Goal: Task Accomplishment & Management: Use online tool/utility

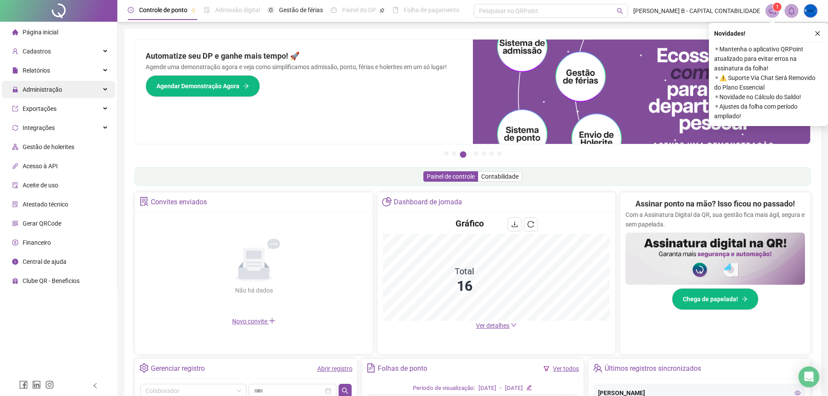
click at [76, 94] on div "Administração" at bounding box center [58, 89] width 113 height 17
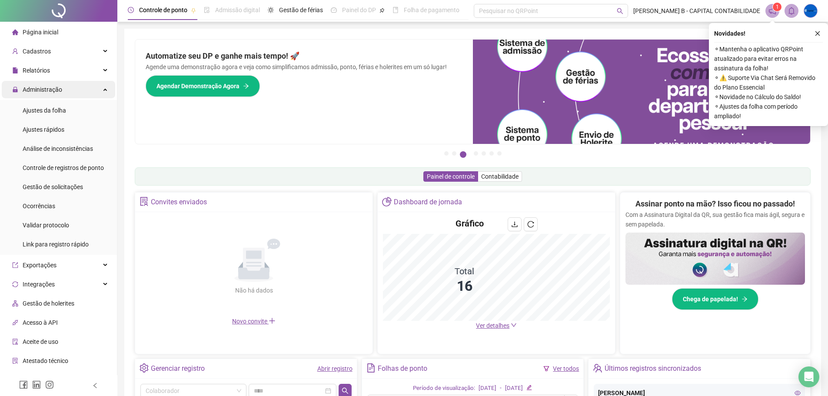
click at [73, 90] on div "Administração" at bounding box center [58, 89] width 113 height 17
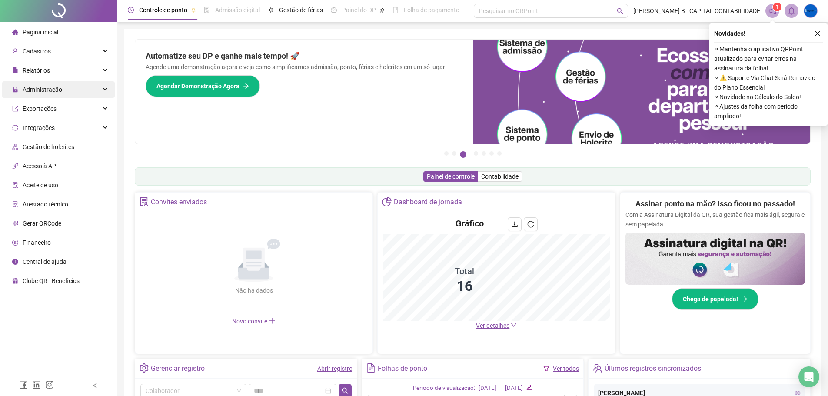
click at [73, 89] on div "Administração" at bounding box center [58, 89] width 113 height 17
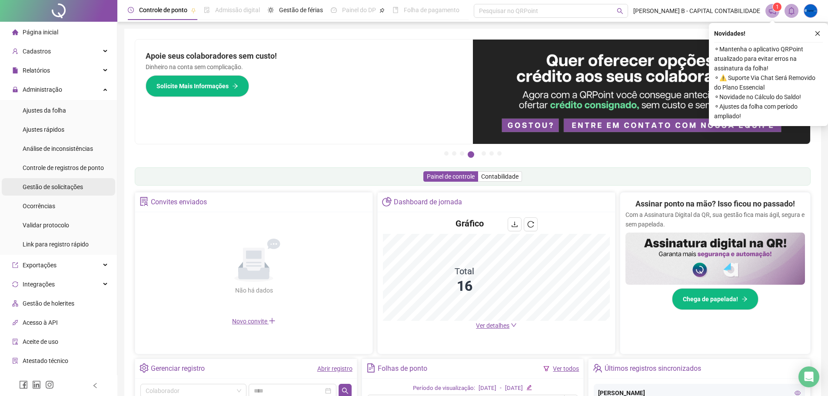
click at [60, 189] on span "Gestão de solicitações" at bounding box center [53, 186] width 60 height 7
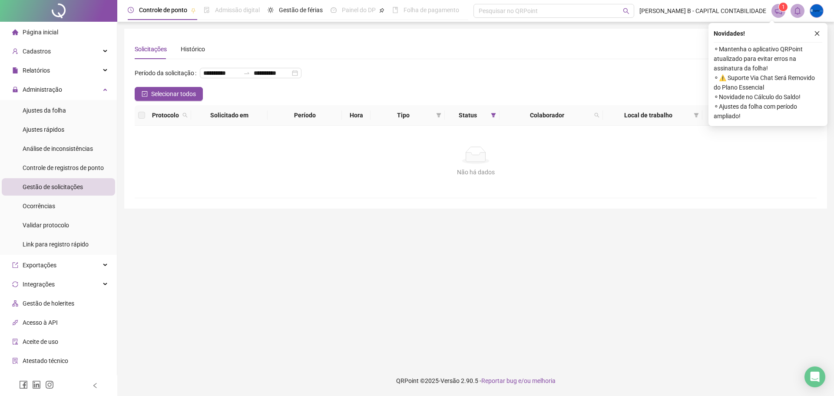
click at [817, 32] on icon "close" at bounding box center [817, 33] width 6 height 6
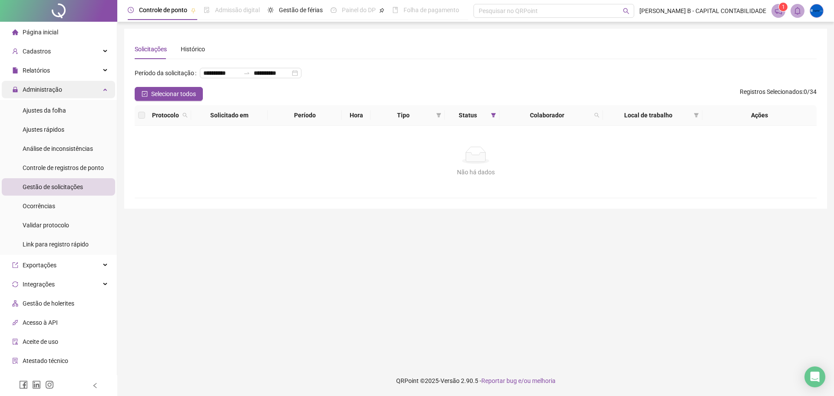
click at [73, 87] on div "Administração" at bounding box center [58, 89] width 113 height 17
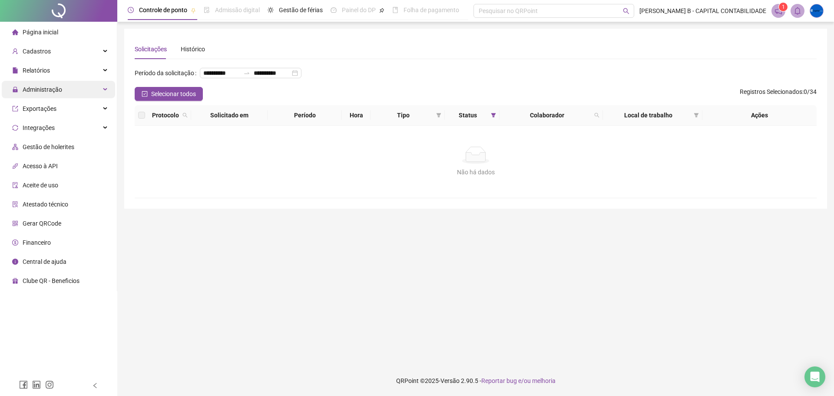
click at [68, 93] on div "Administração" at bounding box center [58, 89] width 113 height 17
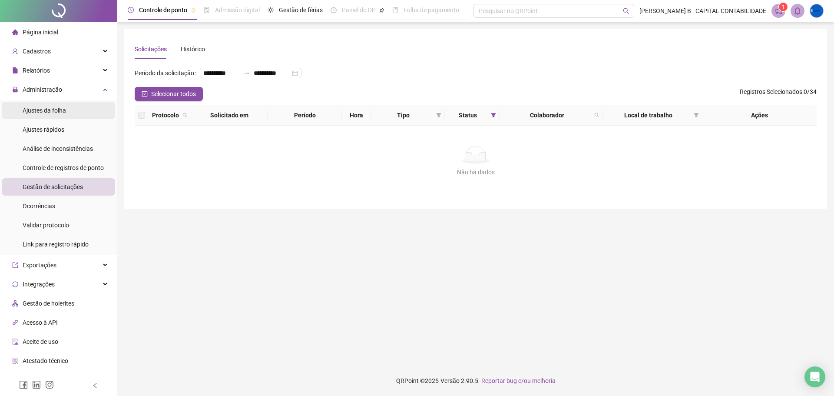
click at [67, 113] on li "Ajustes da folha" at bounding box center [58, 110] width 113 height 17
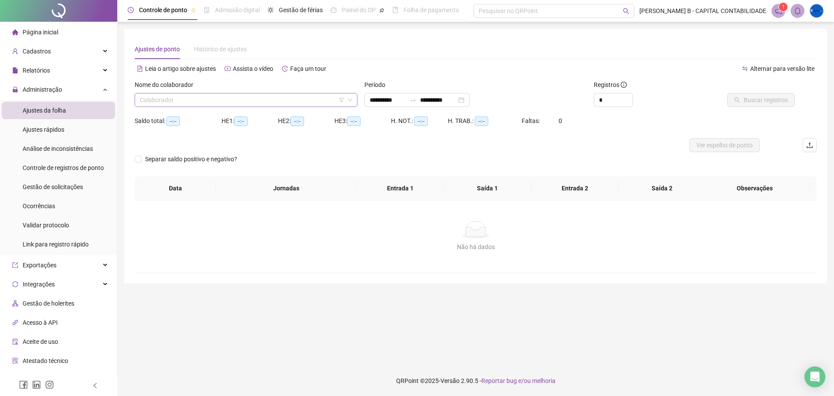
type input "**********"
click at [181, 102] on input "search" at bounding box center [242, 99] width 205 height 13
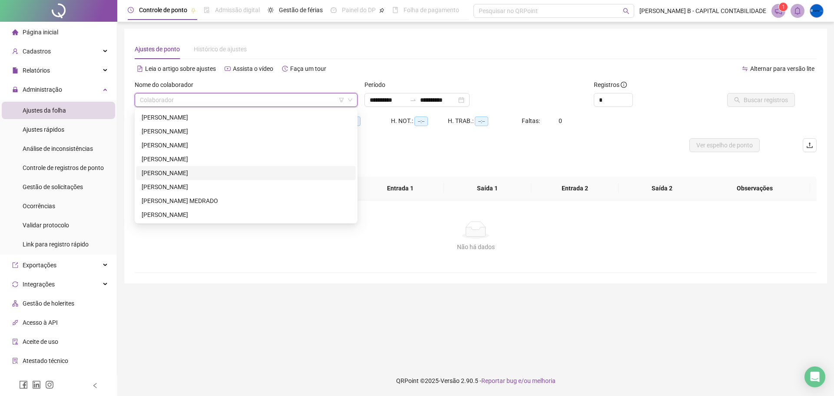
click at [172, 174] on div "[PERSON_NAME]" at bounding box center [246, 173] width 209 height 10
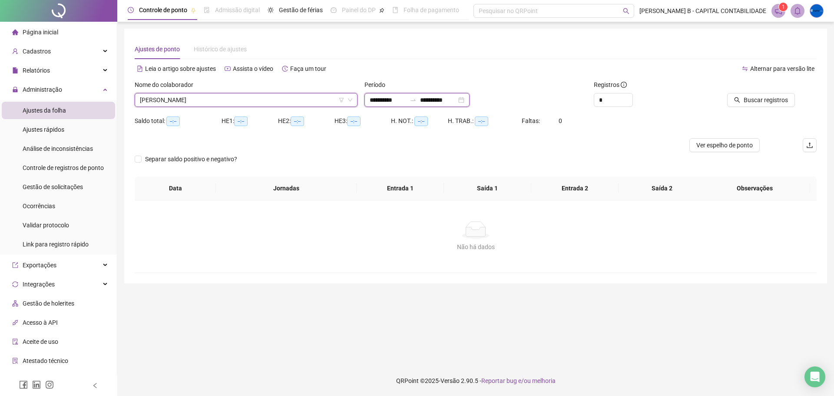
click at [379, 102] on input "**********" at bounding box center [388, 100] width 36 height 10
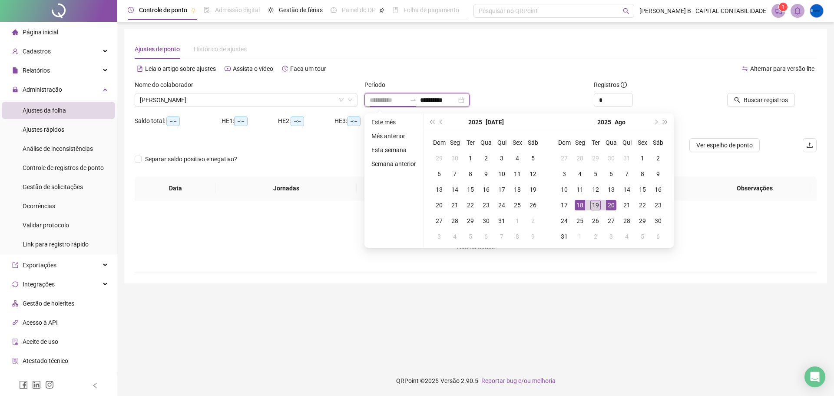
type input "**********"
click at [596, 205] on div "19" at bounding box center [595, 205] width 10 height 10
type input "**********"
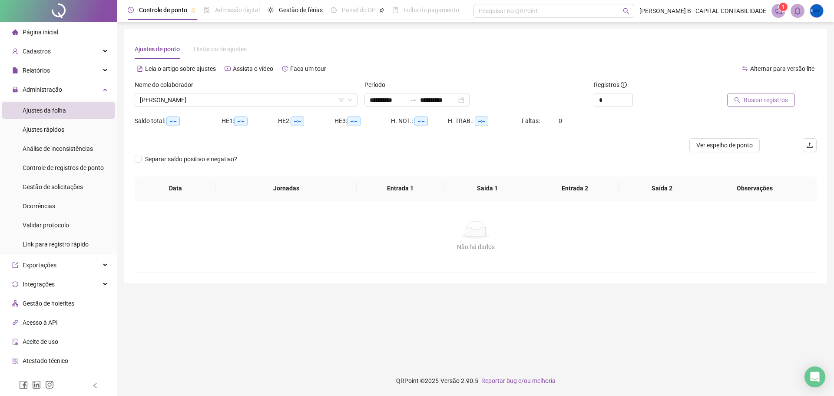
click at [757, 101] on span "Buscar registros" at bounding box center [766, 100] width 44 height 10
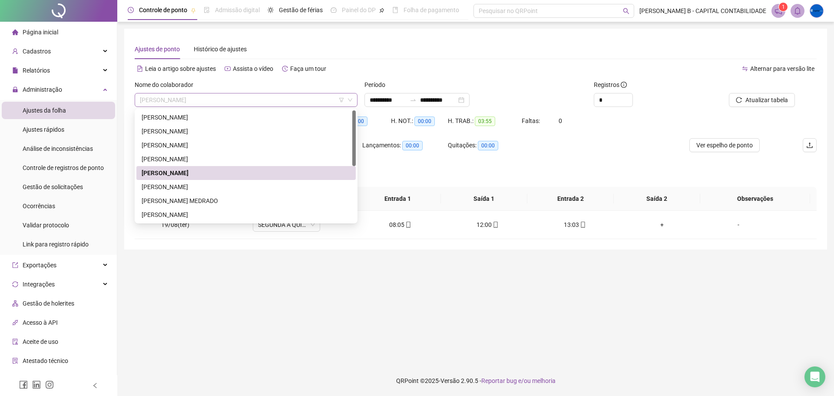
click at [260, 98] on span "[PERSON_NAME]" at bounding box center [246, 99] width 212 height 13
click at [208, 188] on div "[PERSON_NAME]" at bounding box center [246, 187] width 209 height 10
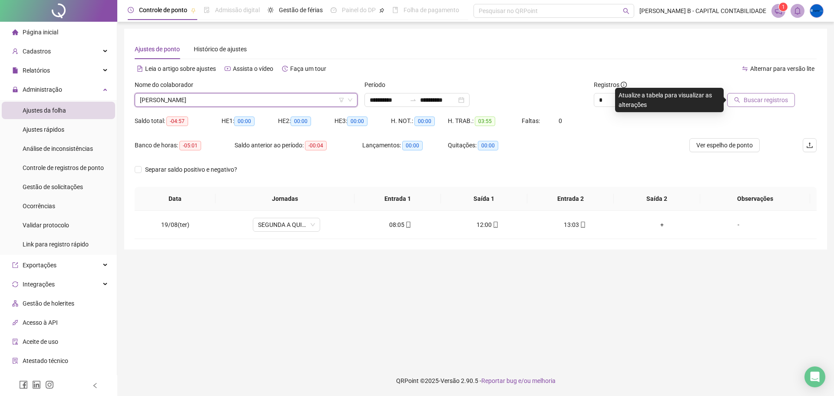
click at [751, 101] on span "Buscar registros" at bounding box center [766, 100] width 44 height 10
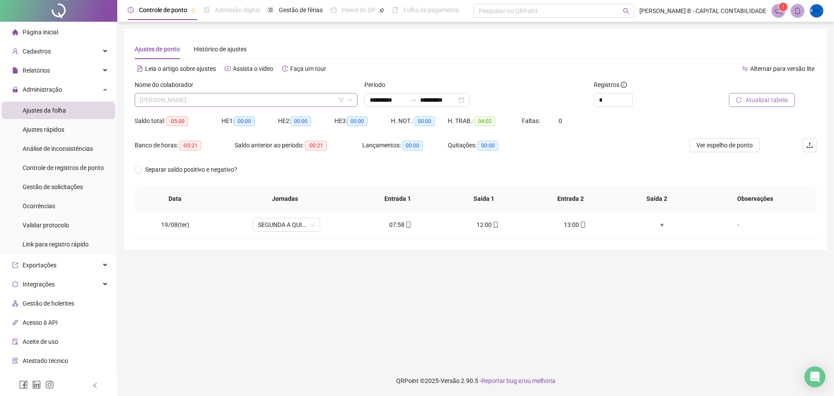
click at [283, 100] on span "[PERSON_NAME]" at bounding box center [246, 99] width 212 height 13
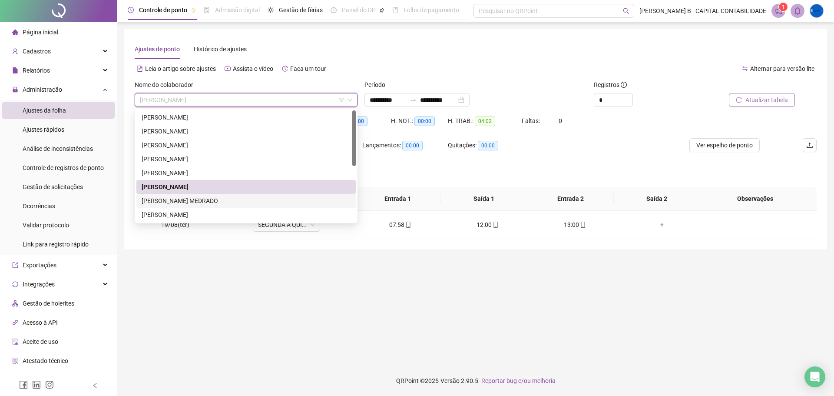
click at [213, 204] on div "[PERSON_NAME] MEDRADO" at bounding box center [246, 201] width 209 height 10
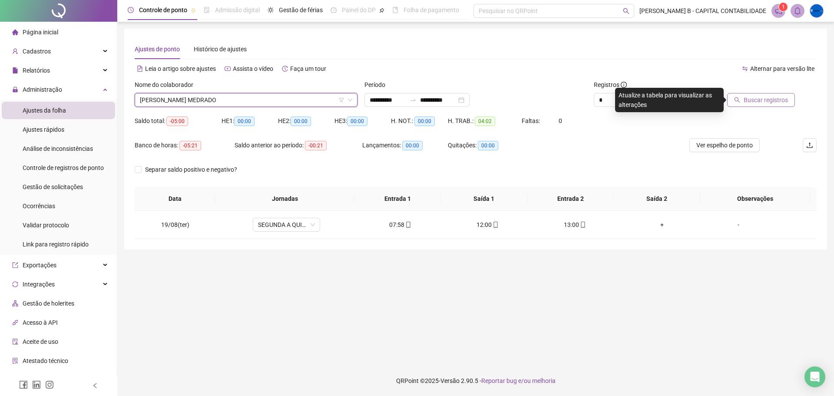
click at [769, 100] on span "Buscar registros" at bounding box center [766, 100] width 44 height 10
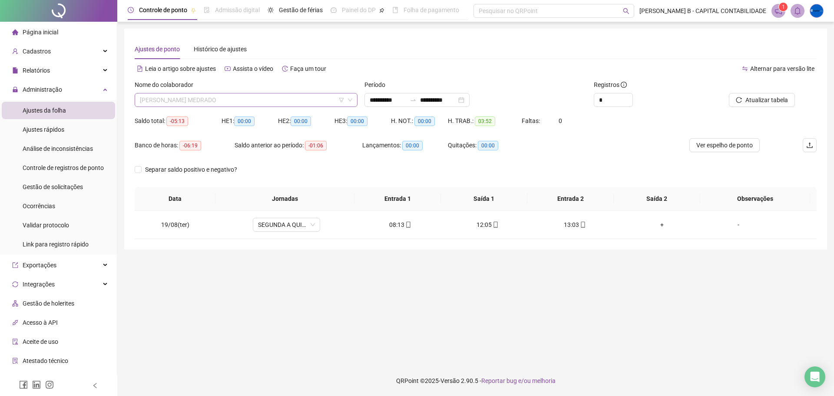
click at [268, 103] on span "[PERSON_NAME] MEDRADO" at bounding box center [246, 99] width 212 height 13
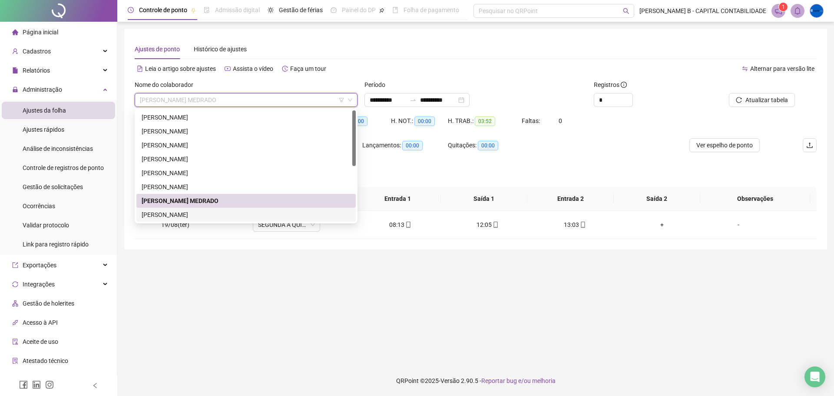
click at [210, 213] on div "[PERSON_NAME]" at bounding box center [246, 215] width 209 height 10
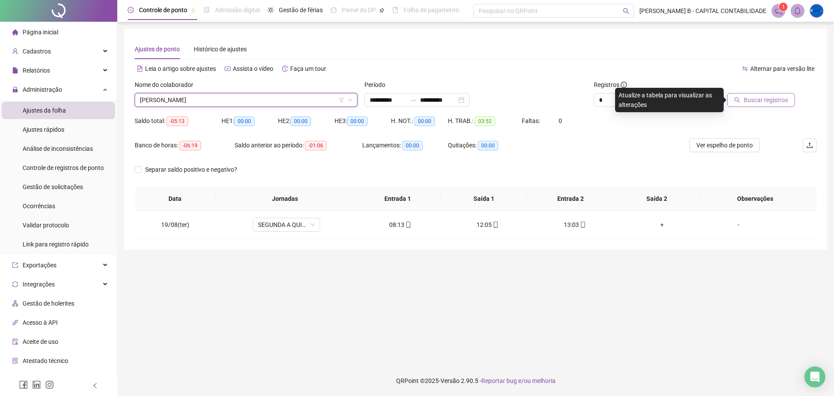
click at [772, 103] on span "Buscar registros" at bounding box center [766, 100] width 44 height 10
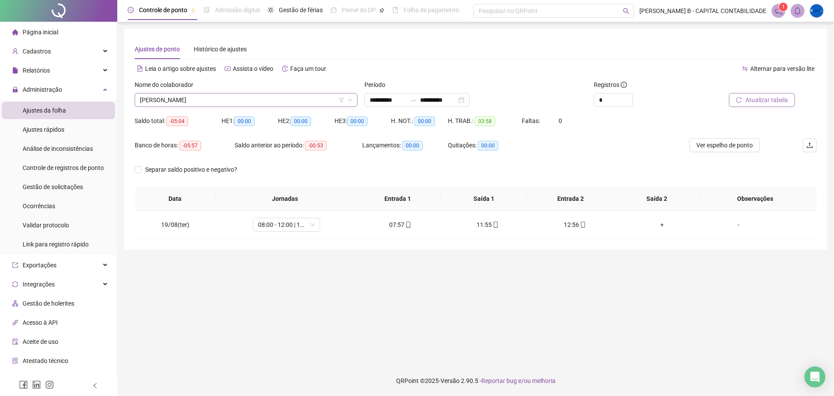
click at [286, 101] on span "[PERSON_NAME]" at bounding box center [246, 99] width 212 height 13
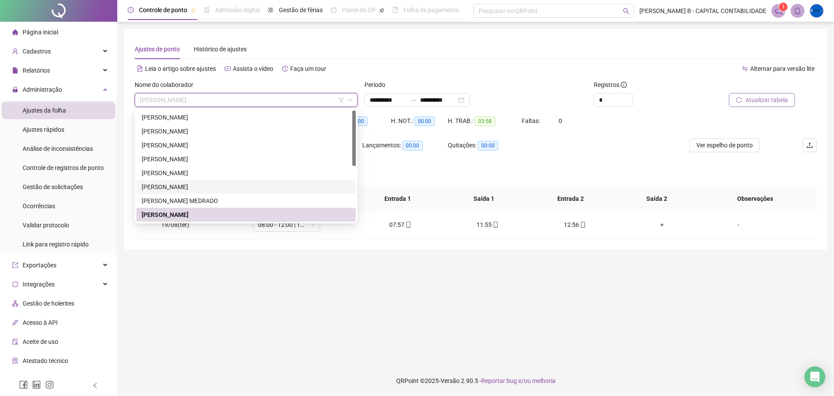
scroll to position [43, 0]
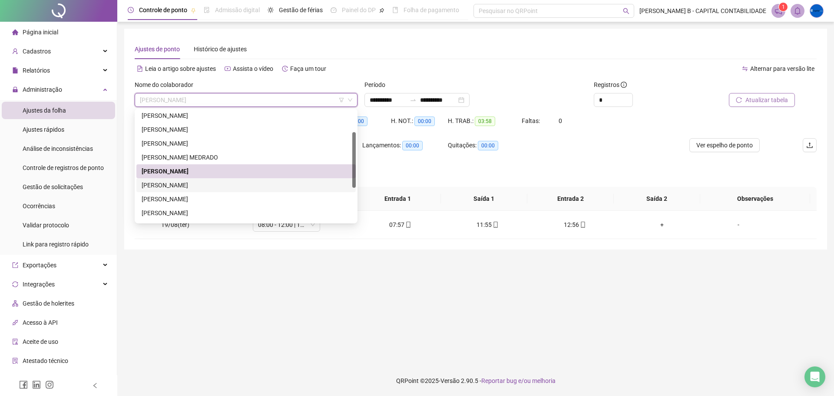
click at [216, 185] on div "[PERSON_NAME]" at bounding box center [246, 185] width 209 height 10
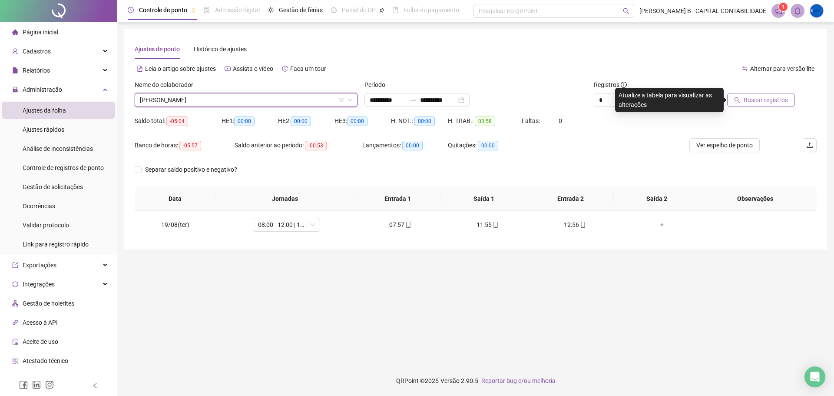
click at [747, 100] on span "Buscar registros" at bounding box center [766, 100] width 44 height 10
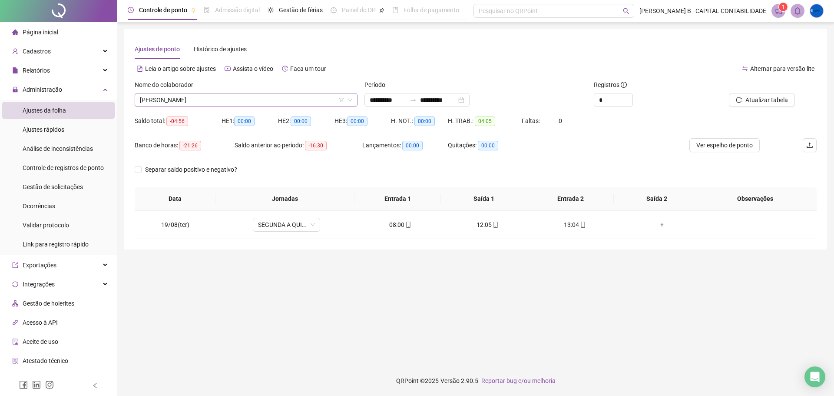
click at [253, 106] on div "Nome do colaborador [PERSON_NAME]" at bounding box center [246, 97] width 230 height 34
click at [250, 101] on span "[PERSON_NAME]" at bounding box center [246, 99] width 212 height 13
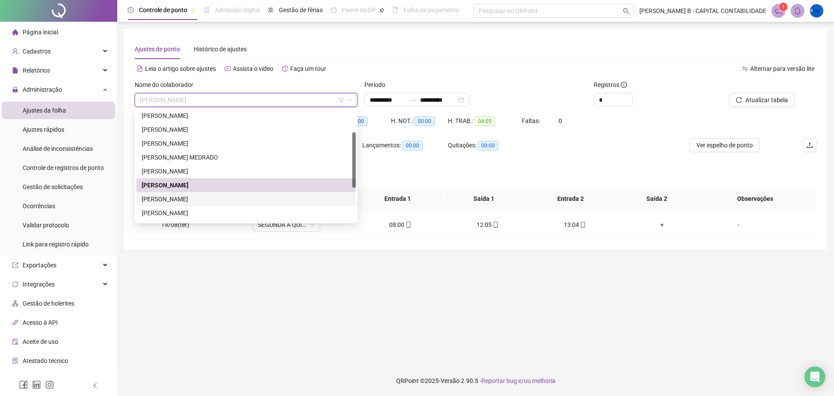
click at [226, 201] on div "[PERSON_NAME]" at bounding box center [246, 199] width 209 height 10
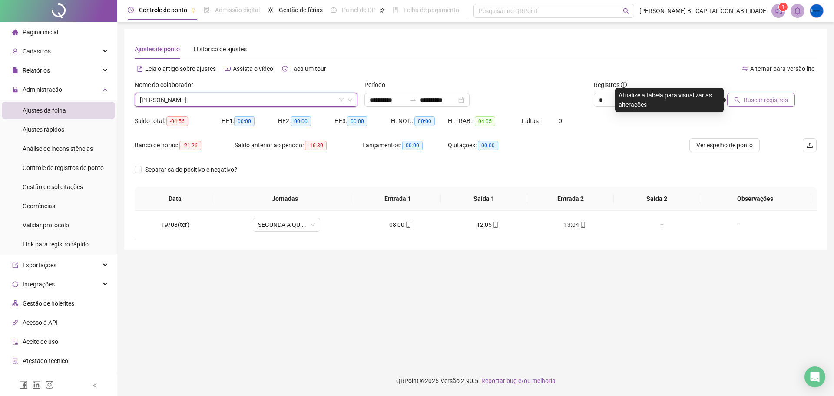
click at [757, 106] on button "Buscar registros" at bounding box center [761, 100] width 68 height 14
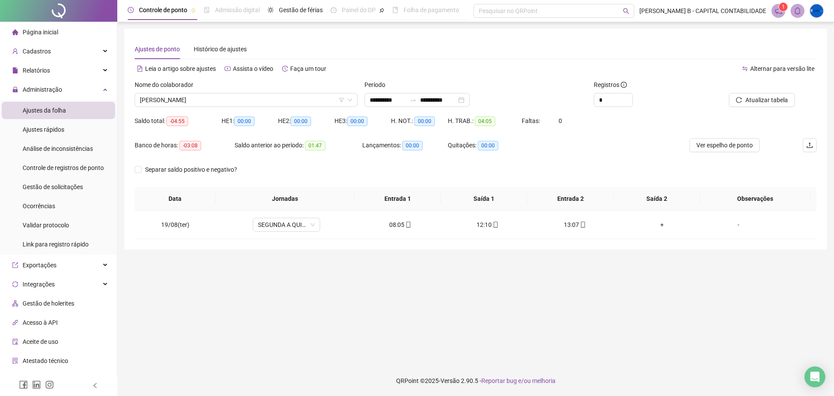
click at [222, 93] on div "Nome do colaborador" at bounding box center [246, 86] width 223 height 13
click at [216, 102] on span "[PERSON_NAME]" at bounding box center [246, 99] width 212 height 13
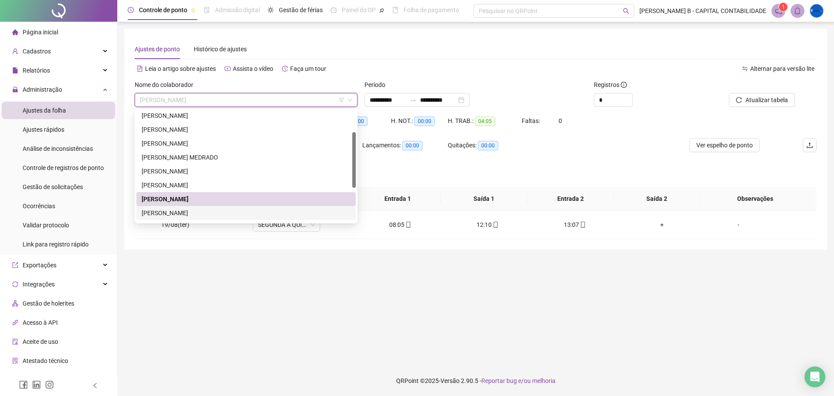
click at [189, 214] on div "[PERSON_NAME]" at bounding box center [246, 213] width 209 height 10
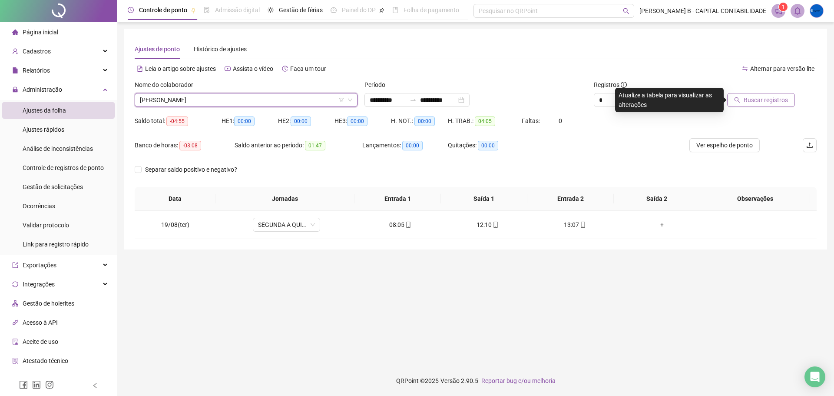
click at [765, 101] on span "Buscar registros" at bounding box center [766, 100] width 44 height 10
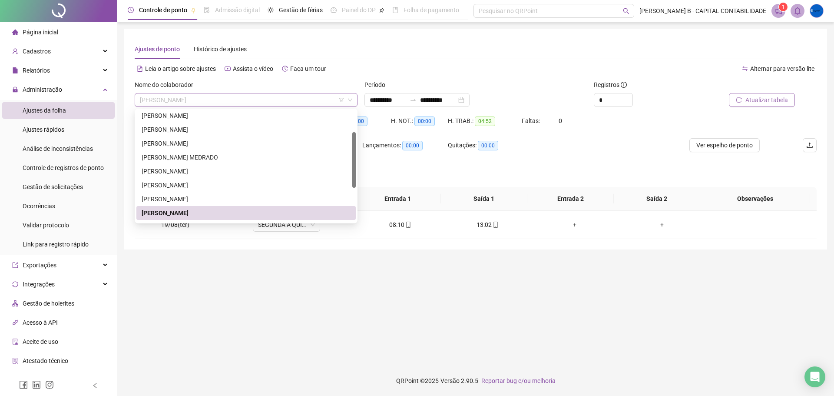
click at [244, 98] on span "[PERSON_NAME]" at bounding box center [246, 99] width 212 height 13
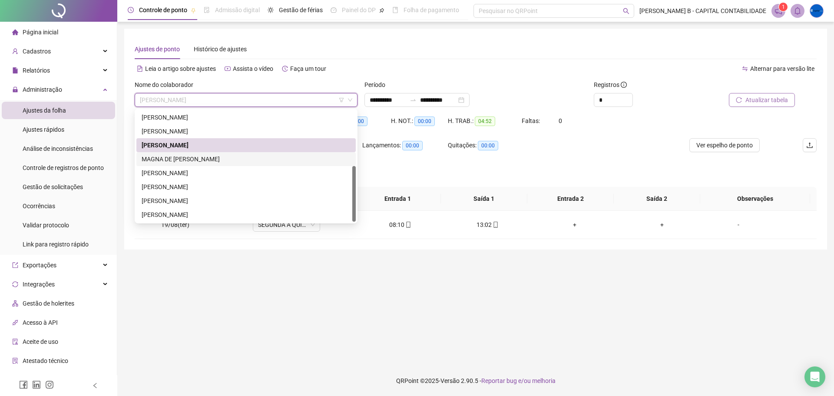
click at [235, 161] on div "MAGNA DE [PERSON_NAME]" at bounding box center [246, 159] width 209 height 10
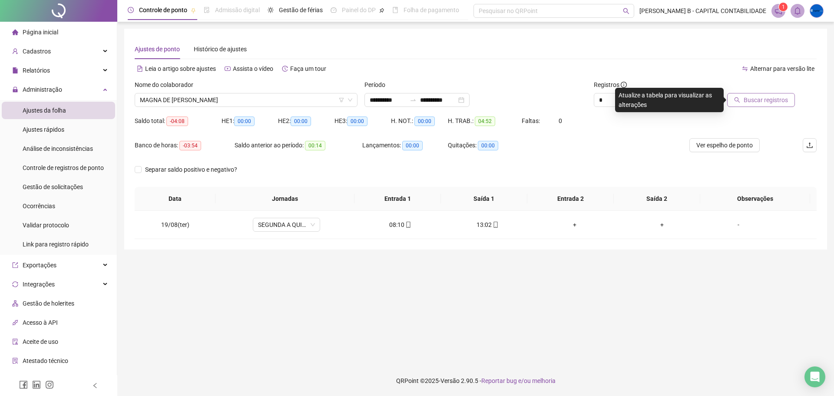
click at [772, 99] on span "Buscar registros" at bounding box center [766, 100] width 44 height 10
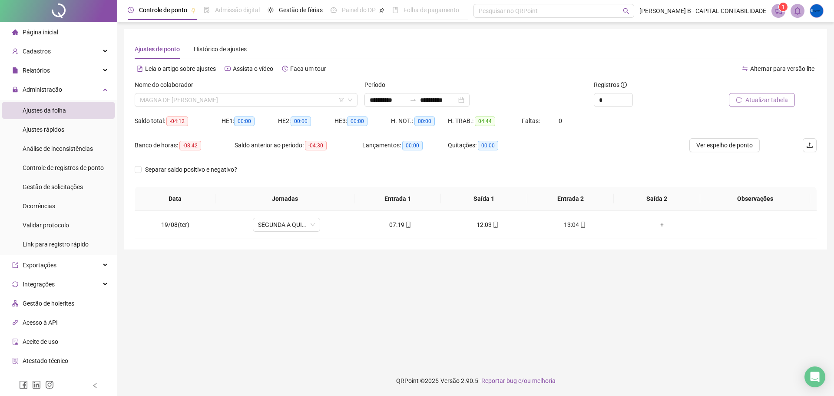
drag, startPoint x: 304, startPoint y: 100, endPoint x: 295, endPoint y: 119, distance: 20.6
click at [304, 101] on span "MAGNA DE [PERSON_NAME]" at bounding box center [246, 99] width 212 height 13
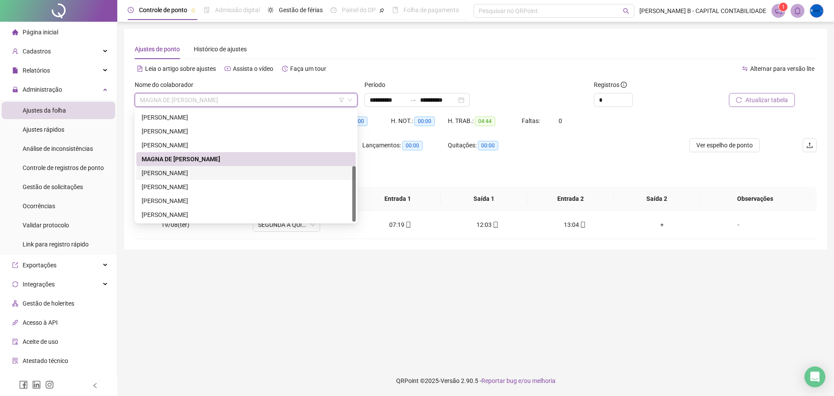
click at [260, 173] on div "[PERSON_NAME]" at bounding box center [246, 173] width 209 height 10
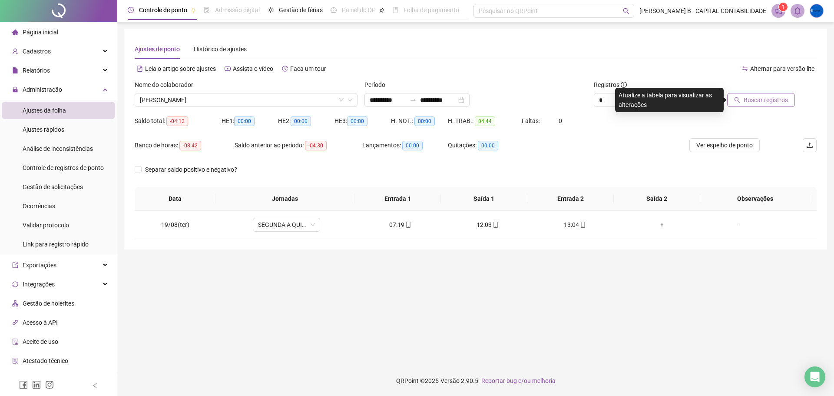
click at [766, 104] on span "Buscar registros" at bounding box center [766, 100] width 44 height 10
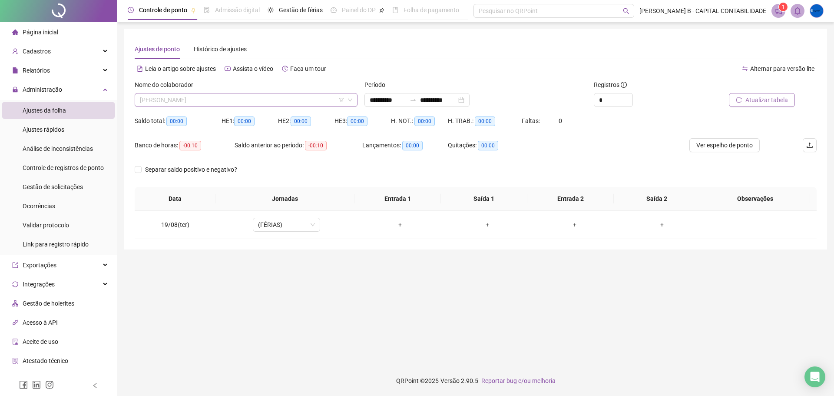
click at [269, 97] on span "[PERSON_NAME]" at bounding box center [246, 99] width 212 height 13
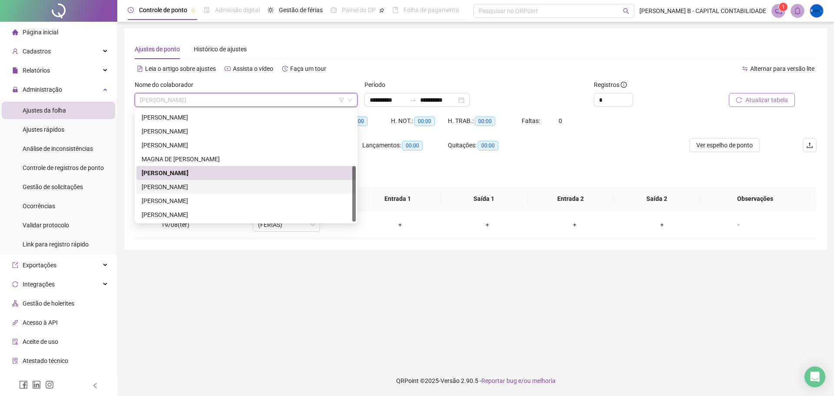
click at [236, 189] on div "[PERSON_NAME]" at bounding box center [246, 187] width 209 height 10
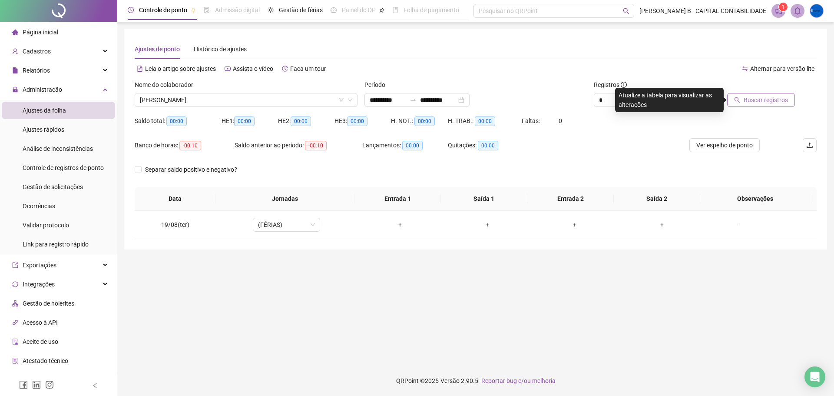
click at [766, 97] on span "Buscar registros" at bounding box center [766, 100] width 44 height 10
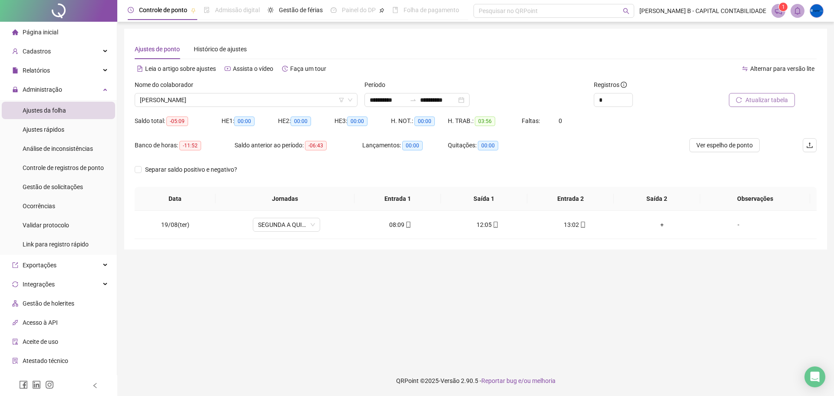
click at [311, 90] on div "Nome do colaborador" at bounding box center [246, 86] width 223 height 13
click at [303, 99] on span "[PERSON_NAME]" at bounding box center [246, 99] width 212 height 13
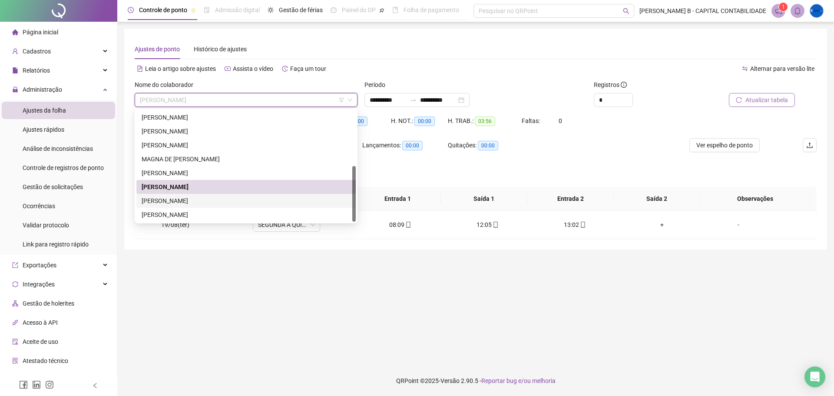
click at [249, 200] on div "[PERSON_NAME]" at bounding box center [246, 201] width 209 height 10
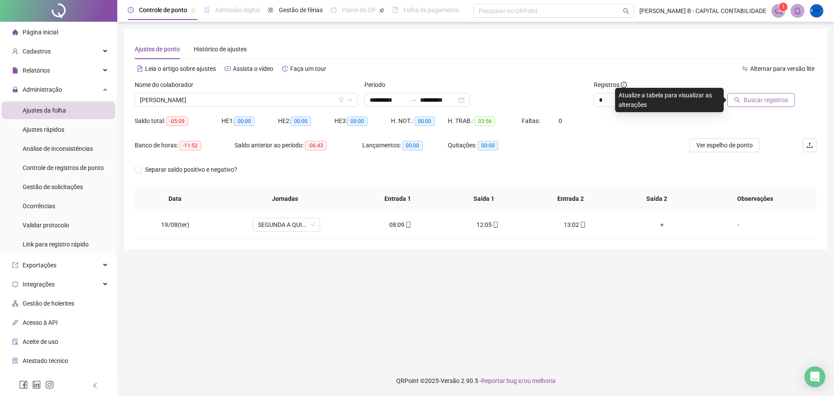
click at [774, 94] on button "Buscar registros" at bounding box center [761, 100] width 68 height 14
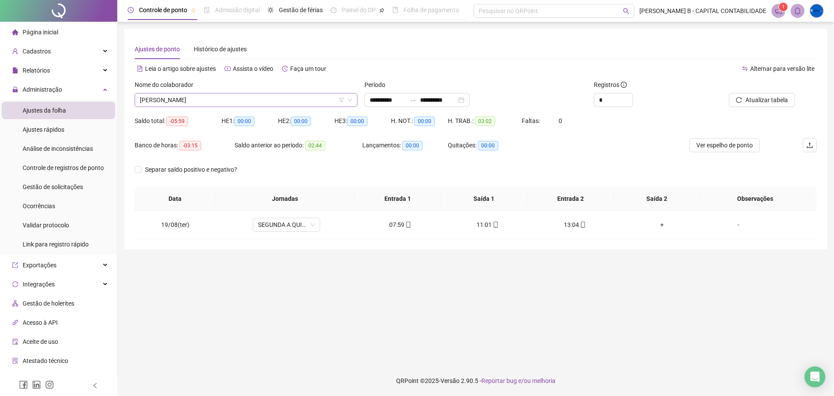
click at [299, 104] on span "[PERSON_NAME]" at bounding box center [246, 99] width 212 height 13
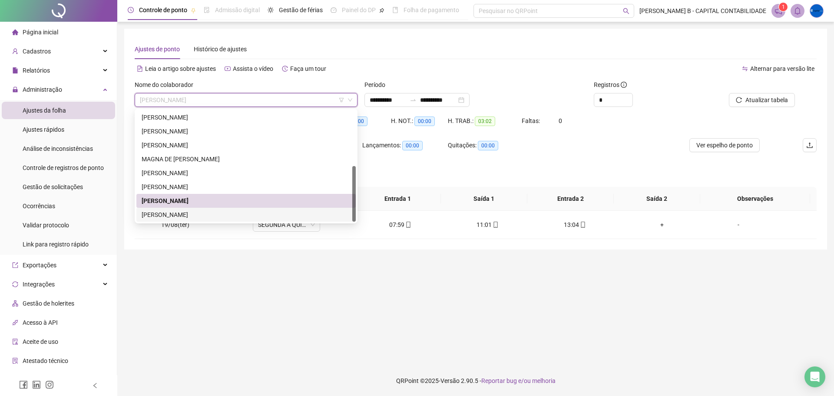
click at [246, 214] on div "[PERSON_NAME]" at bounding box center [246, 215] width 209 height 10
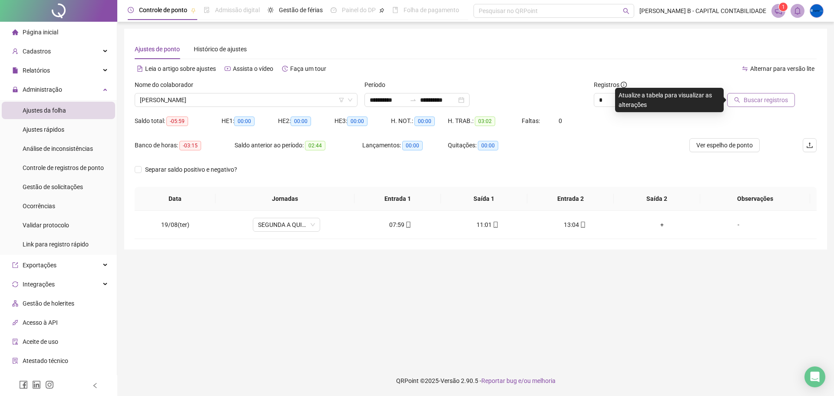
click at [758, 100] on span "Buscar registros" at bounding box center [766, 100] width 44 height 10
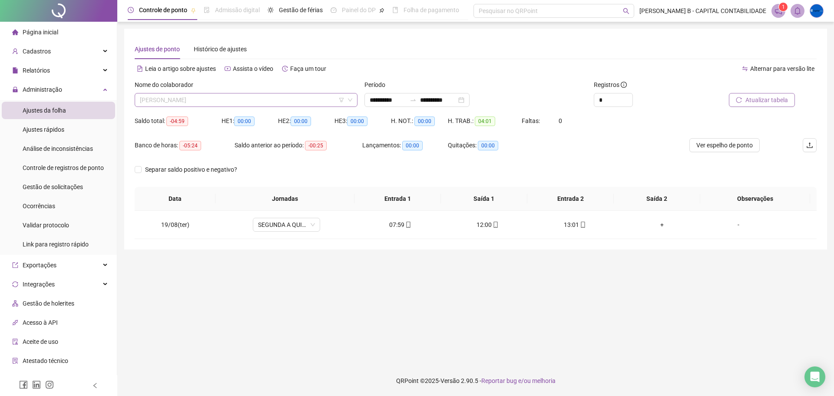
click at [286, 96] on span "[PERSON_NAME]" at bounding box center [246, 99] width 212 height 13
click at [322, 305] on main "**********" at bounding box center [475, 194] width 703 height 330
